Goal: Transaction & Acquisition: Purchase product/service

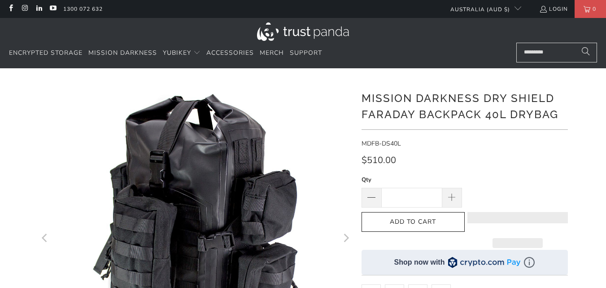
scroll to position [90, 0]
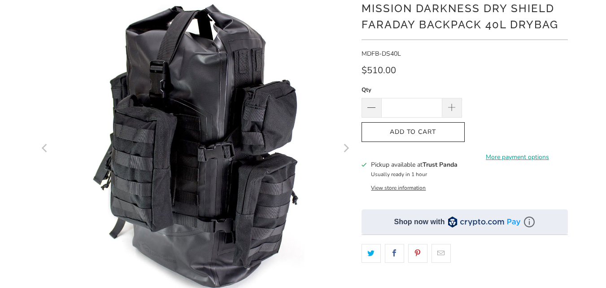
click at [347, 146] on icon "Next" at bounding box center [345, 148] width 9 height 188
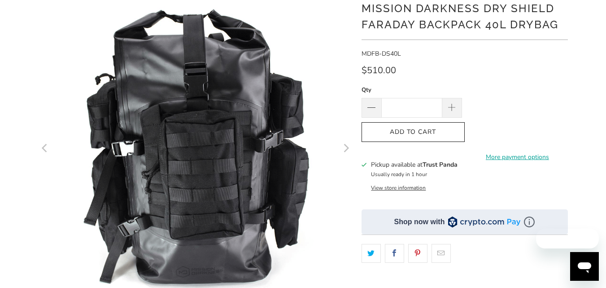
scroll to position [0, 0]
click at [350, 142] on button "Next" at bounding box center [346, 149] width 14 height 314
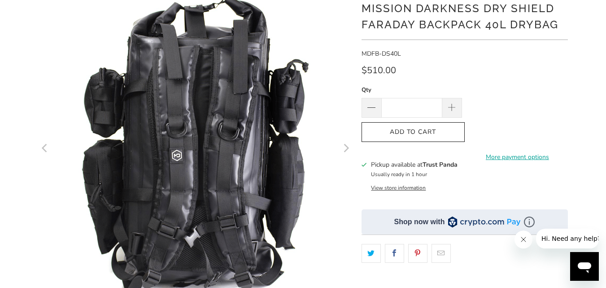
click at [351, 140] on button "Next" at bounding box center [346, 149] width 14 height 314
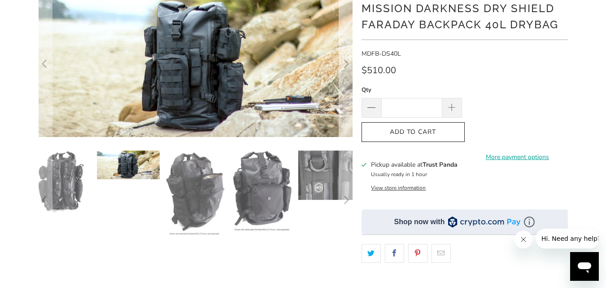
click at [351, 140] on div at bounding box center [196, 121] width 314 height 258
click at [347, 201] on icon "Next" at bounding box center [346, 200] width 5 height 9
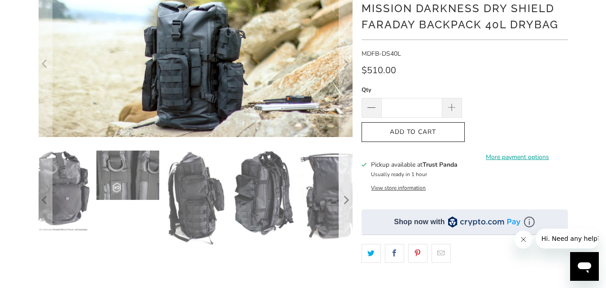
click at [349, 198] on icon "Next" at bounding box center [345, 200] width 9 height 60
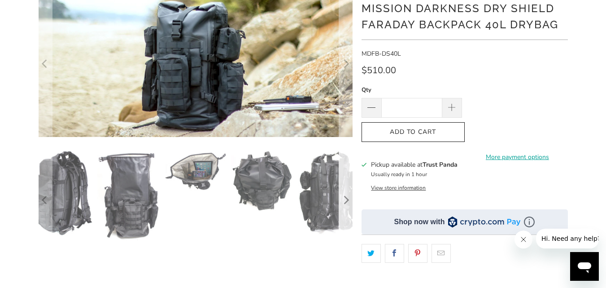
click at [350, 193] on icon "Next" at bounding box center [345, 200] width 9 height 60
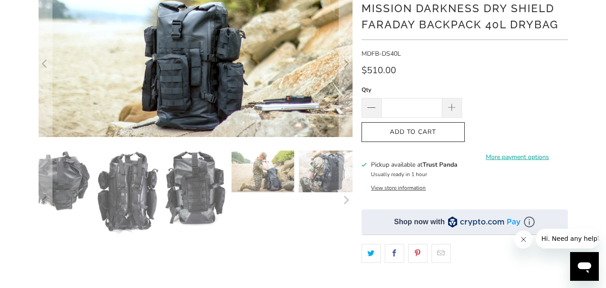
click at [122, 192] on img at bounding box center [127, 192] width 63 height 84
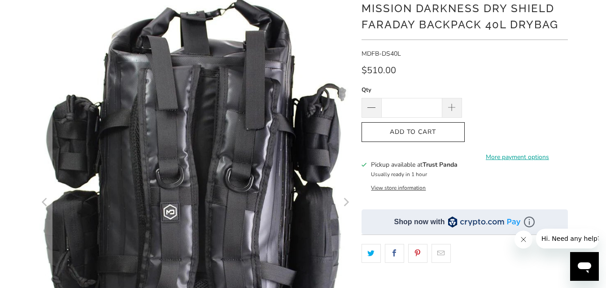
click at [341, 207] on button "Next" at bounding box center [346, 203] width 14 height 423
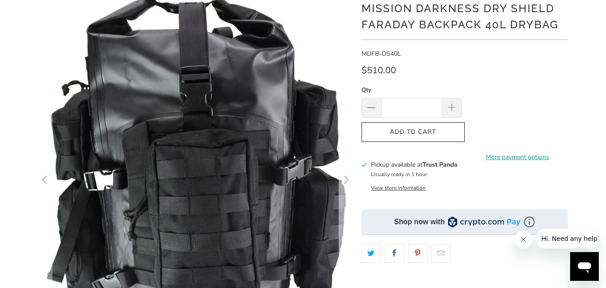
click at [339, 210] on button "Next" at bounding box center [346, 181] width 14 height 378
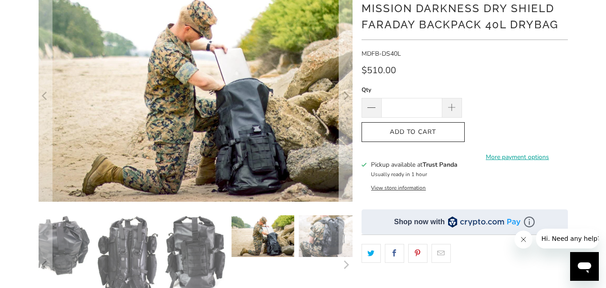
click at [339, 210] on div at bounding box center [196, 153] width 314 height 323
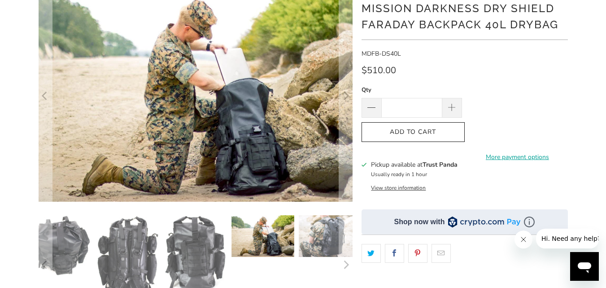
click at [319, 238] on img at bounding box center [330, 236] width 63 height 42
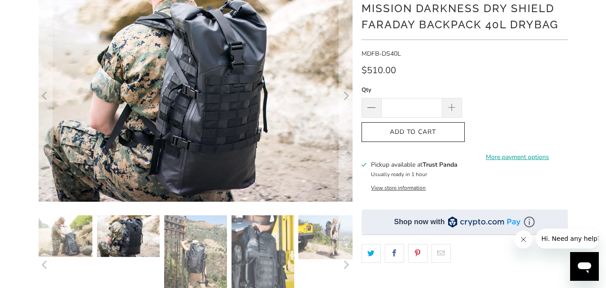
click at [261, 248] on img at bounding box center [262, 263] width 63 height 96
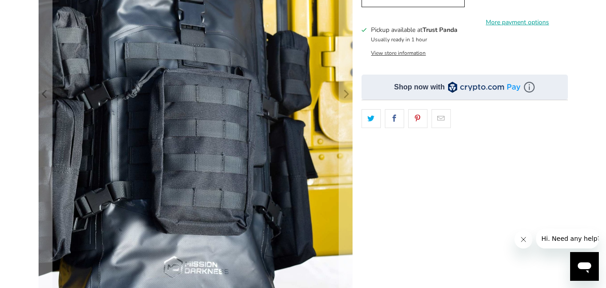
scroll to position [404, 0]
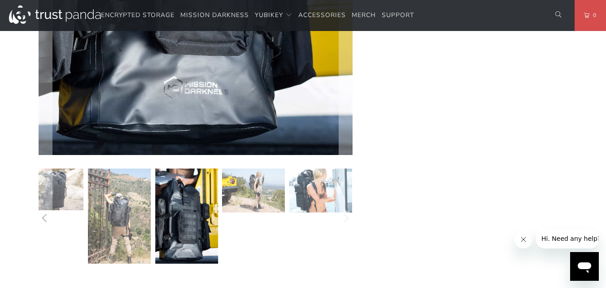
click at [310, 197] on img at bounding box center [320, 190] width 63 height 44
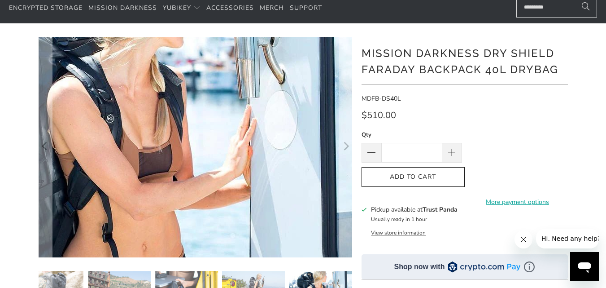
scroll to position [135, 0]
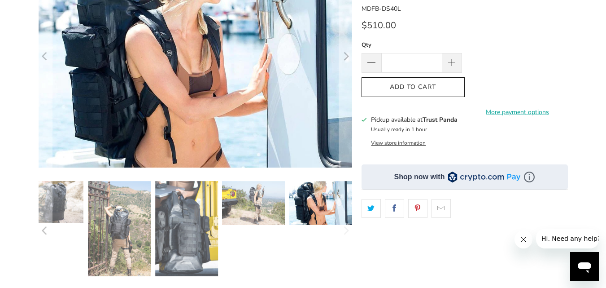
click at [312, 205] on img at bounding box center [320, 203] width 63 height 44
